Goal: Task Accomplishment & Management: Manage account settings

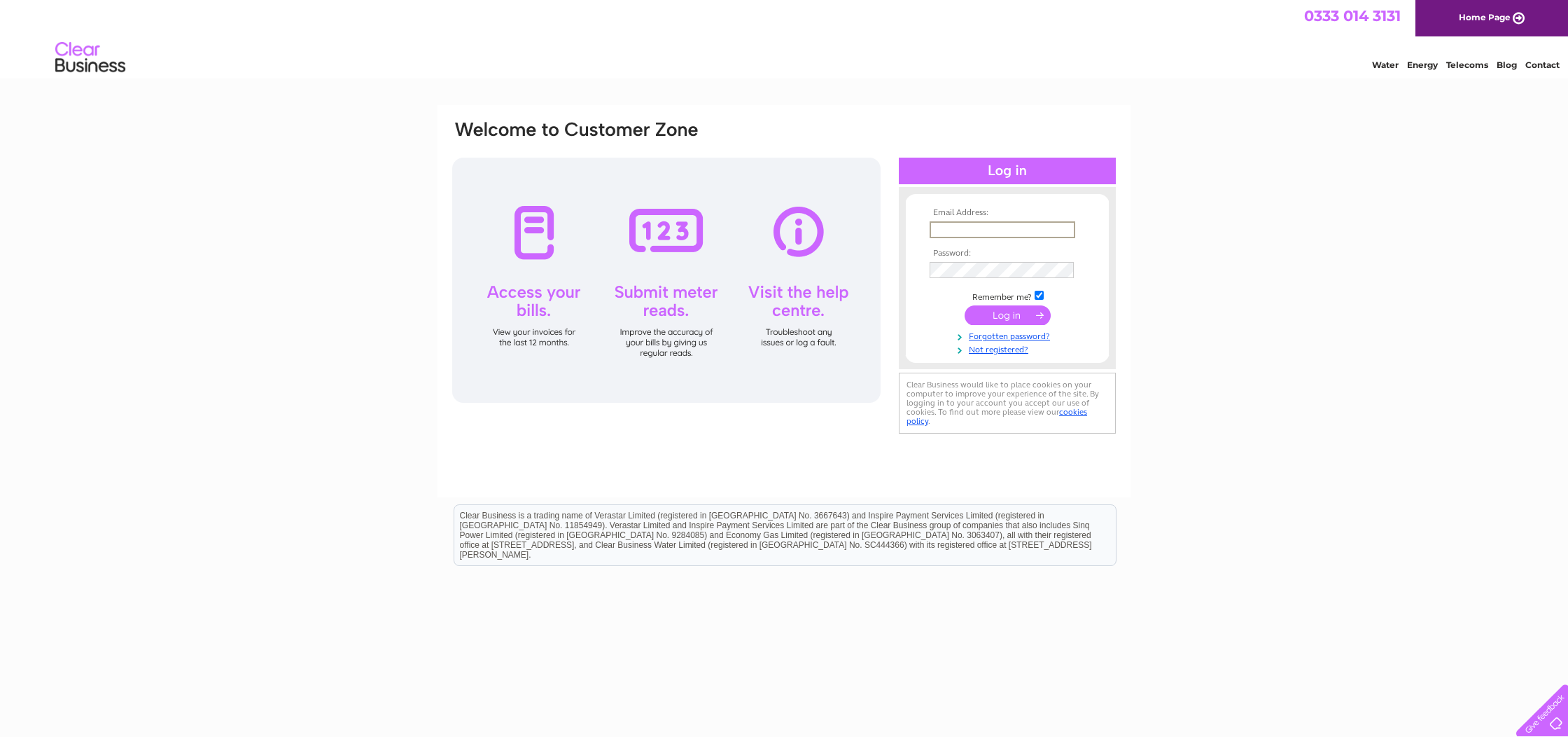
type input "[EMAIL_ADDRESS][DOMAIN_NAME]"
click at [1000, 313] on input "submit" at bounding box center [1008, 314] width 86 height 19
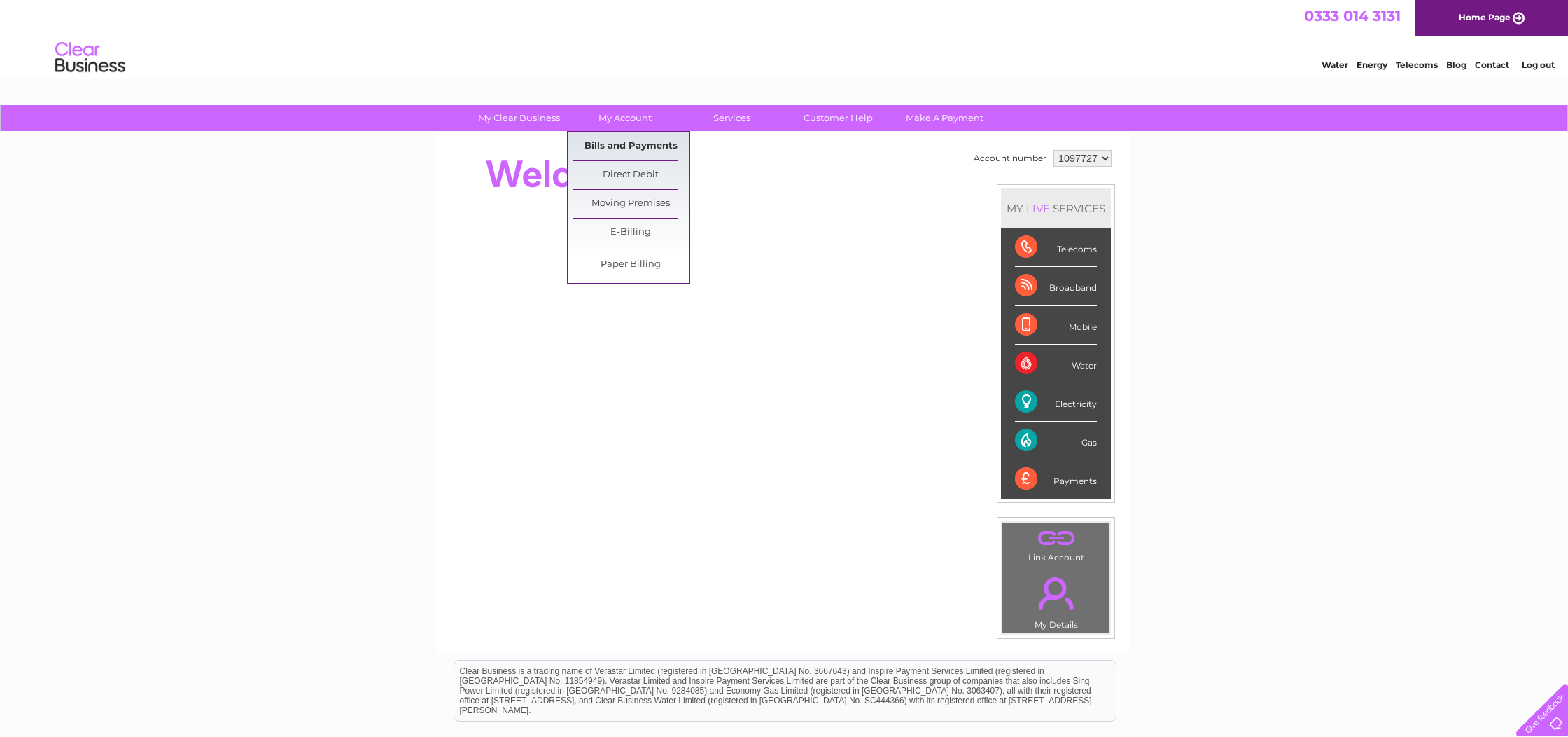
click at [632, 145] on link "Bills and Payments" at bounding box center [631, 146] width 115 height 28
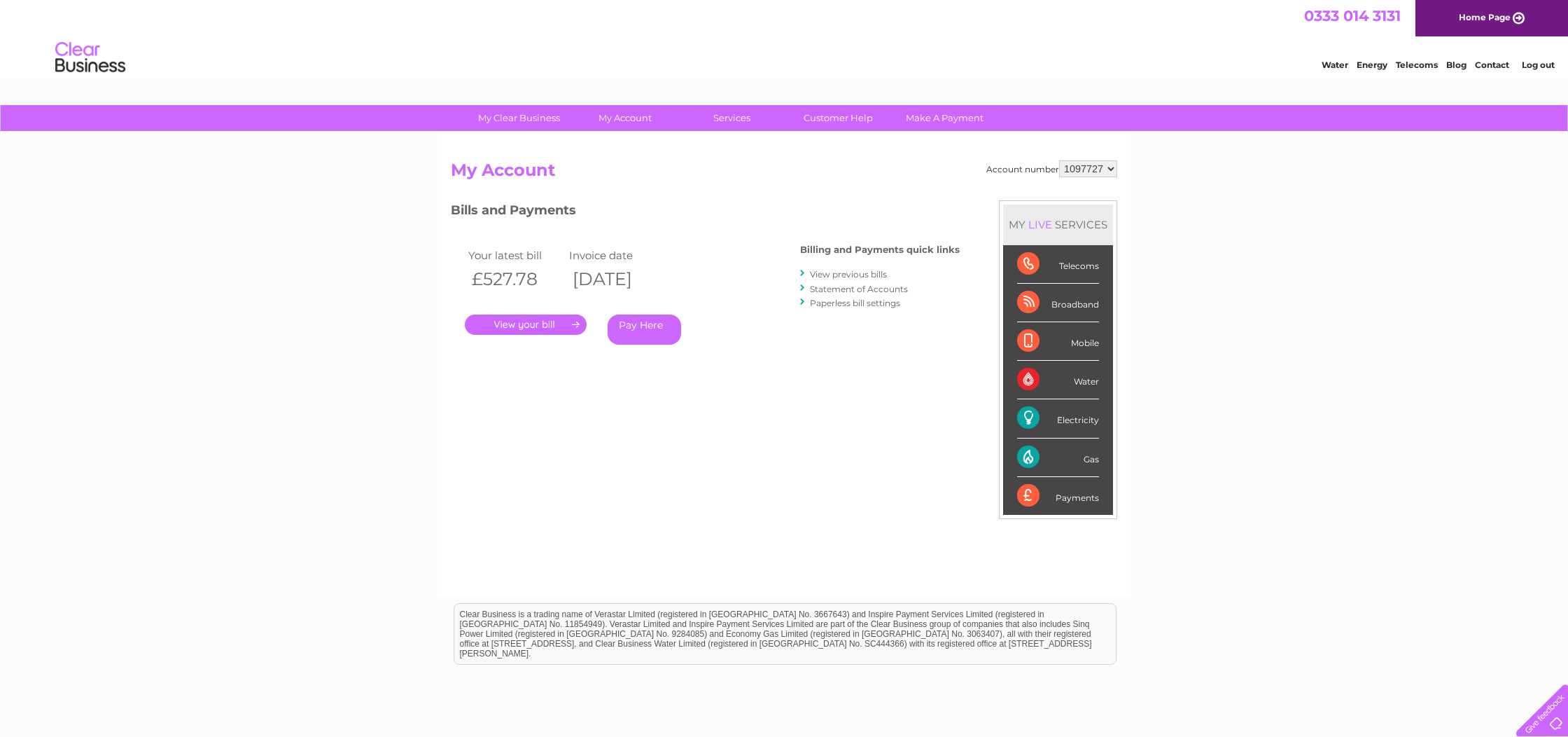
click at [836, 274] on link "View previous bills" at bounding box center [848, 275] width 77 height 11
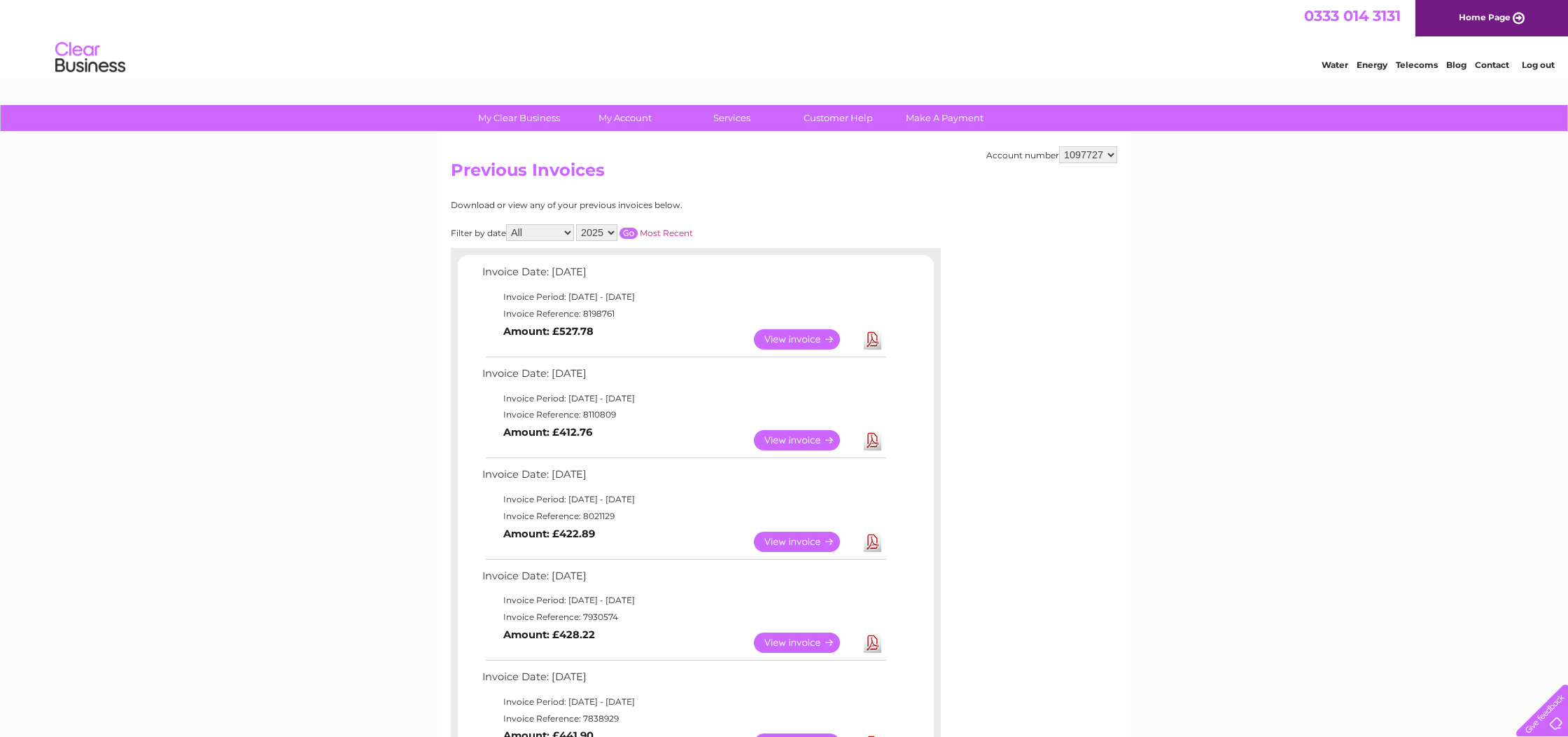
click at [776, 333] on link "View" at bounding box center [806, 339] width 103 height 20
